Goal: Information Seeking & Learning: Learn about a topic

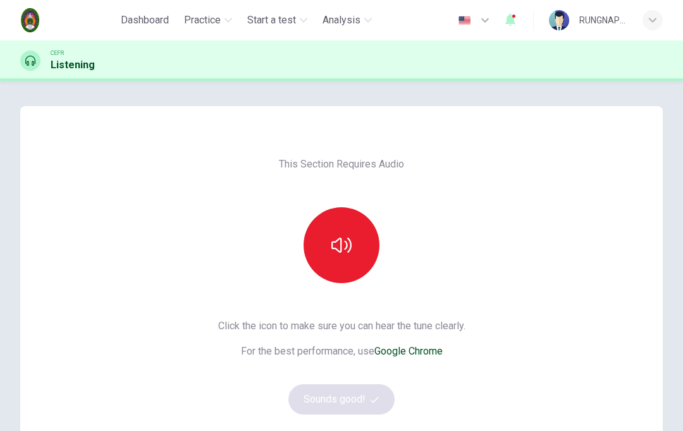
click at [338, 254] on icon "button" at bounding box center [341, 245] width 20 height 20
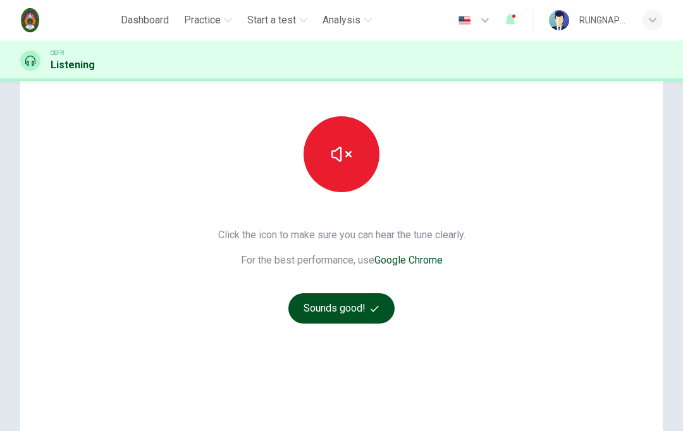
scroll to position [97, 0]
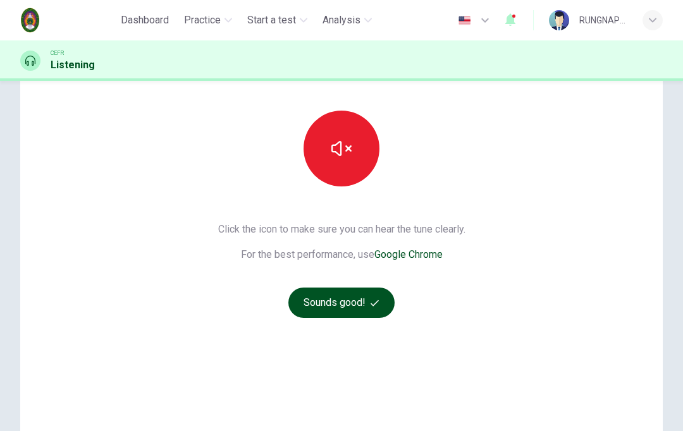
click at [362, 306] on button "Sounds good!" at bounding box center [341, 303] width 106 height 30
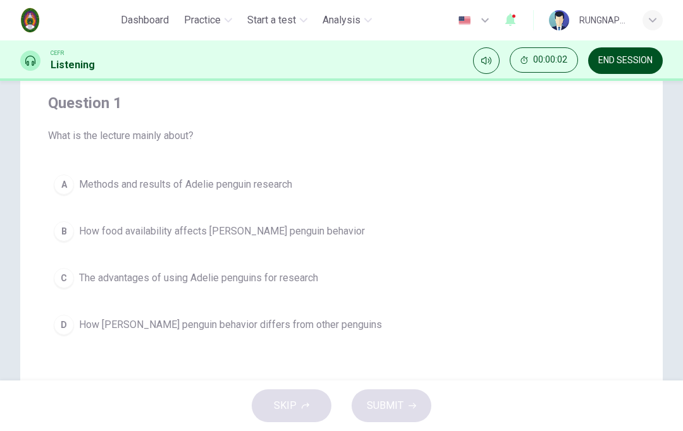
click at [507, 49] on div "00:00:02 END SESSION" at bounding box center [568, 60] width 190 height 27
click at [489, 65] on icon "Mute" at bounding box center [486, 61] width 10 height 10
click at [494, 59] on button "Unmute" at bounding box center [486, 60] width 27 height 27
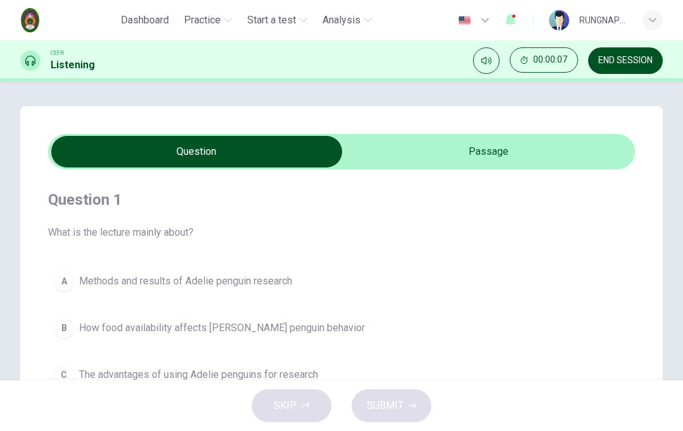
scroll to position [0, 0]
click at [498, 153] on input "checkbox" at bounding box center [197, 152] width 880 height 32
checkbox input "true"
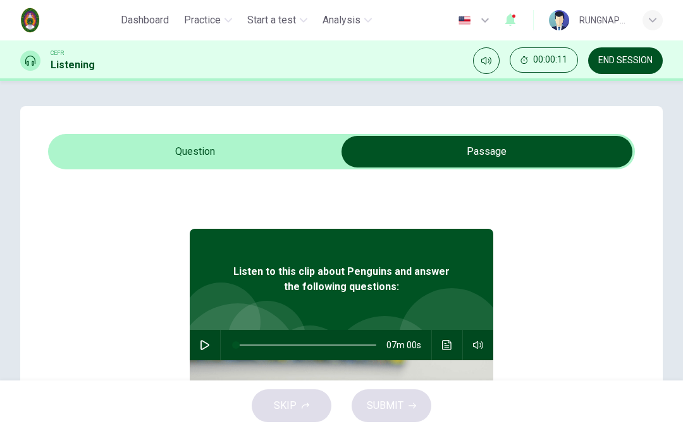
click at [204, 339] on button "button" at bounding box center [205, 345] width 20 height 30
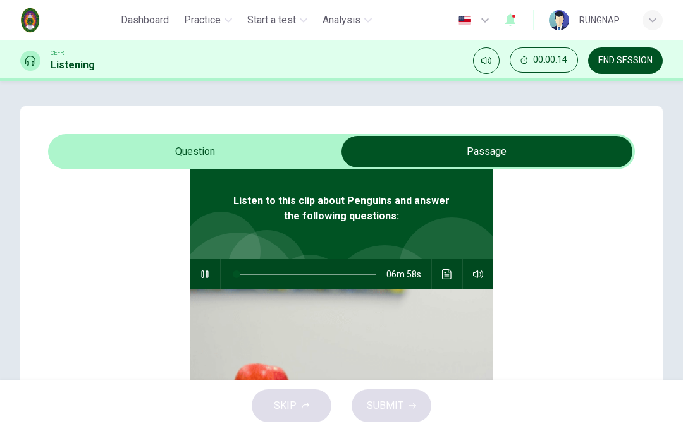
type input "1"
click at [233, 150] on input "checkbox" at bounding box center [487, 152] width 880 height 32
checkbox input "false"
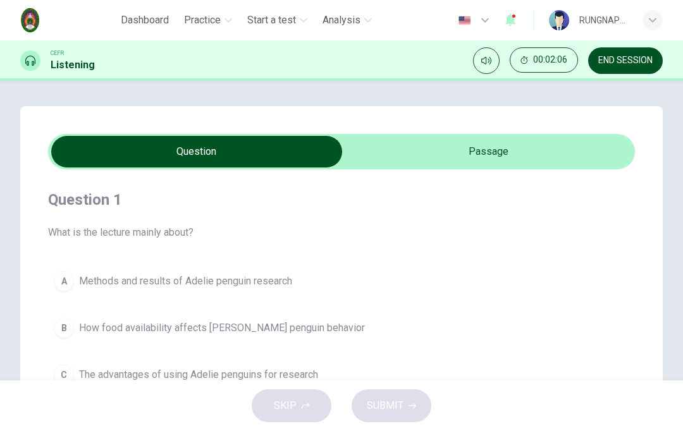
scroll to position [0, 0]
type input "27"
click at [566, 149] on input "checkbox" at bounding box center [197, 152] width 880 height 32
checkbox input "true"
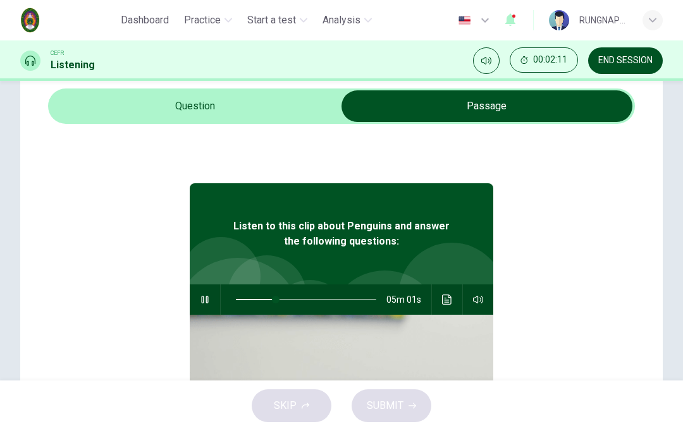
scroll to position [46, 0]
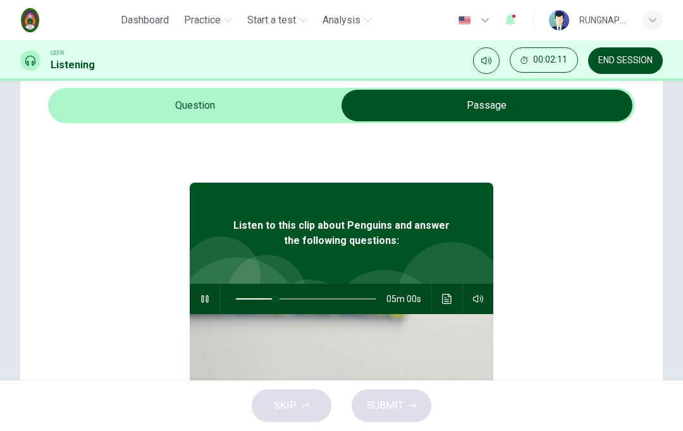
click at [456, 299] on button "Click to see the audio transcription" at bounding box center [447, 299] width 20 height 30
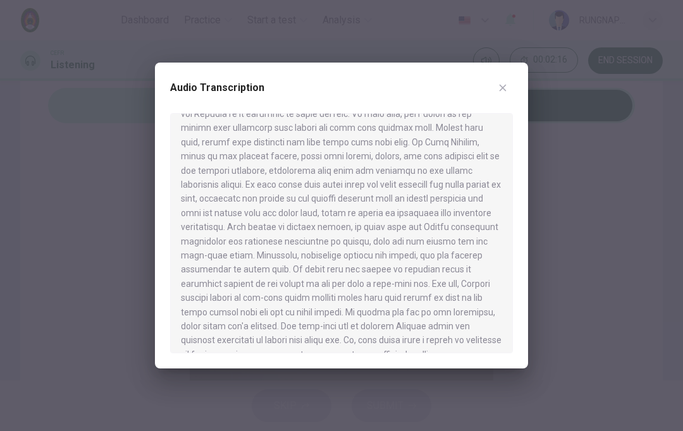
scroll to position [0, 0]
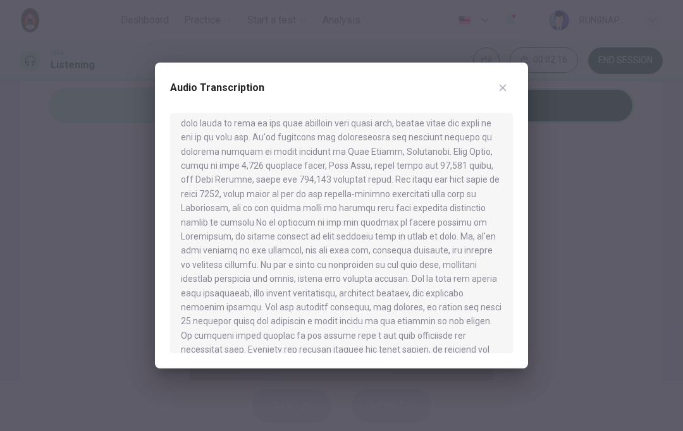
click at [508, 87] on button "button" at bounding box center [502, 88] width 20 height 20
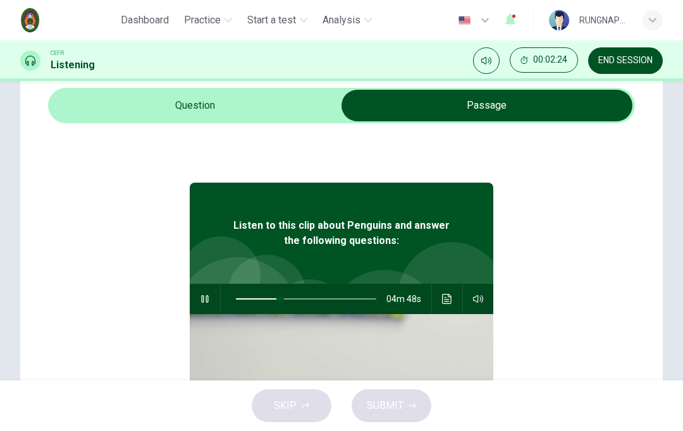
type input "32"
click at [272, 110] on input "checkbox" at bounding box center [487, 106] width 880 height 32
checkbox input "false"
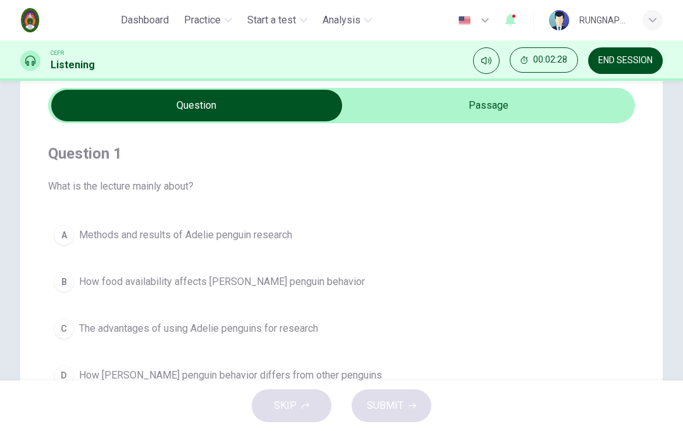
click at [635, 66] on span "END SESSION" at bounding box center [625, 61] width 54 height 10
click at [649, 56] on span "END SESSION" at bounding box center [625, 61] width 54 height 10
click at [616, 63] on span "END SESSION" at bounding box center [625, 61] width 54 height 10
click at [626, 63] on span "END SESSION" at bounding box center [625, 61] width 54 height 10
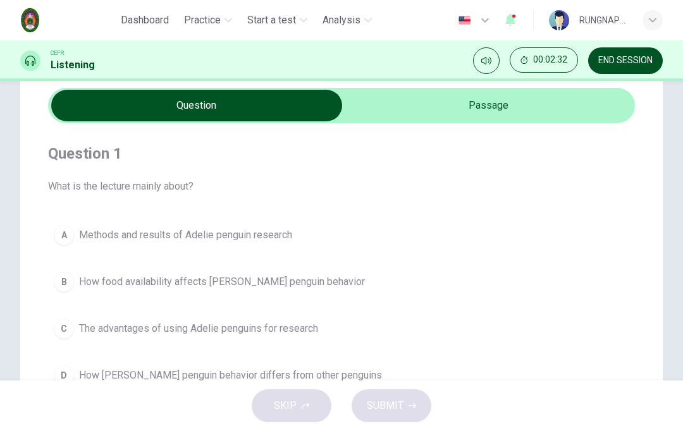
click at [632, 66] on button "END SESSION" at bounding box center [625, 60] width 75 height 27
click at [632, 66] on span "END SESSION" at bounding box center [625, 61] width 54 height 10
click at [632, 52] on button "END SESSION" at bounding box center [625, 60] width 75 height 27
click at [631, 52] on button "END SESSION" at bounding box center [625, 60] width 75 height 27
